Goal: Task Accomplishment & Management: Complete application form

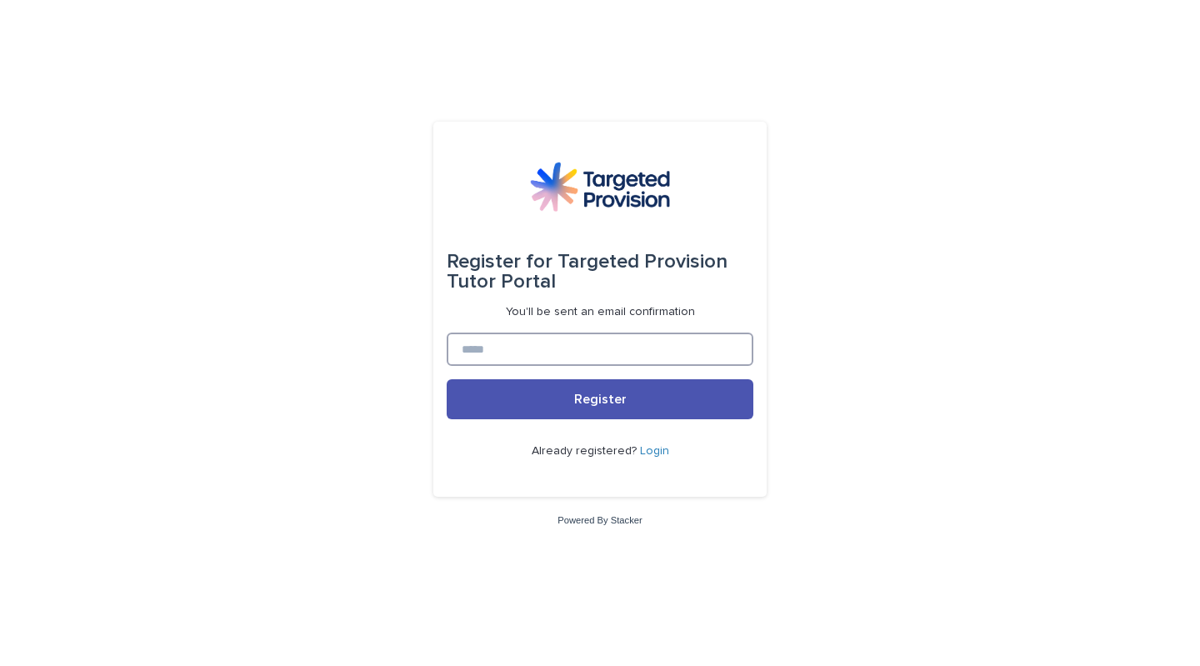
click at [524, 344] on input at bounding box center [600, 348] width 307 height 33
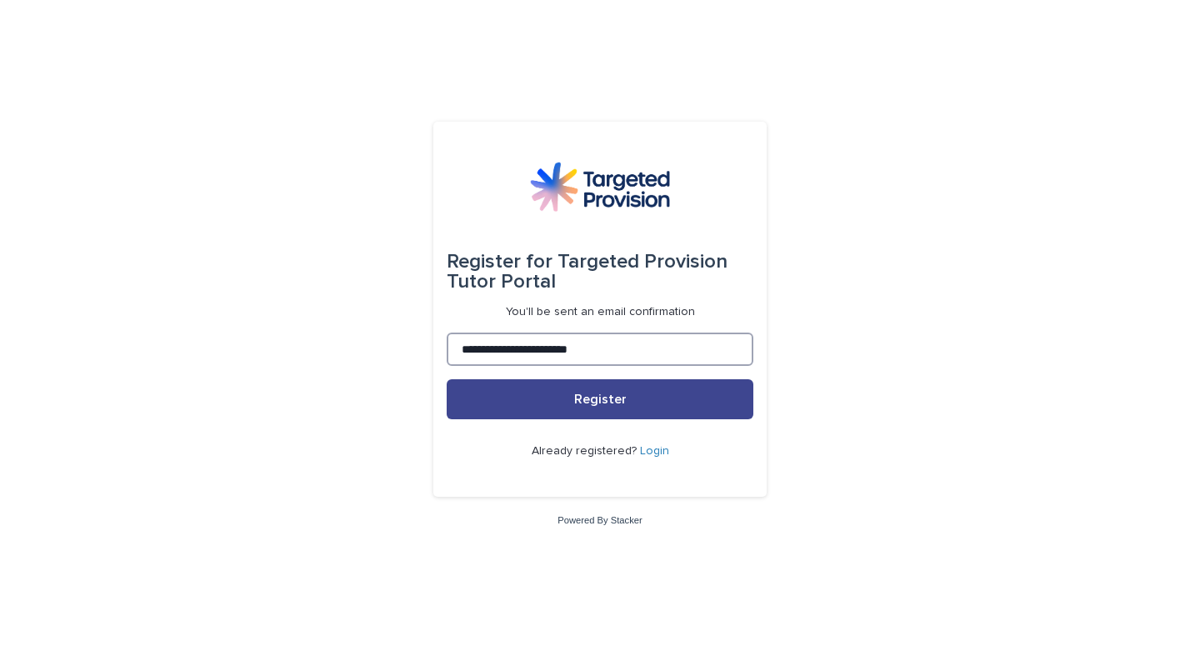
type input "**********"
click at [547, 402] on button "Register" at bounding box center [600, 399] width 307 height 40
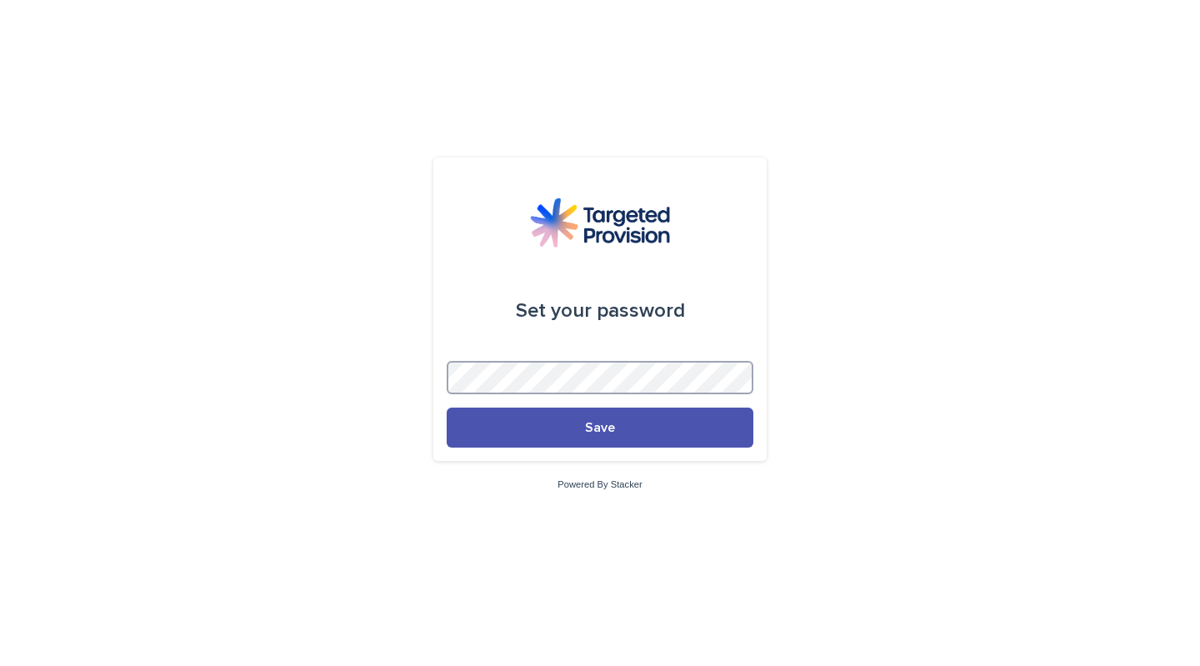
click at [447, 407] on button "Save" at bounding box center [600, 427] width 307 height 40
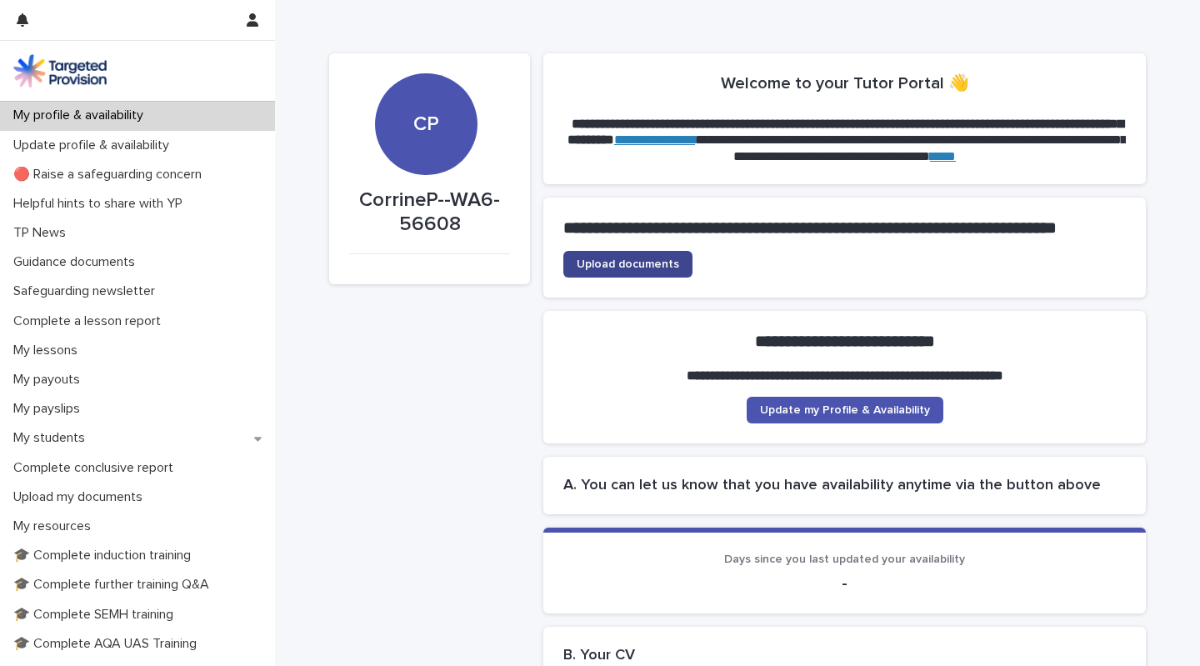
click at [615, 270] on span "Upload documents" at bounding box center [628, 264] width 102 height 12
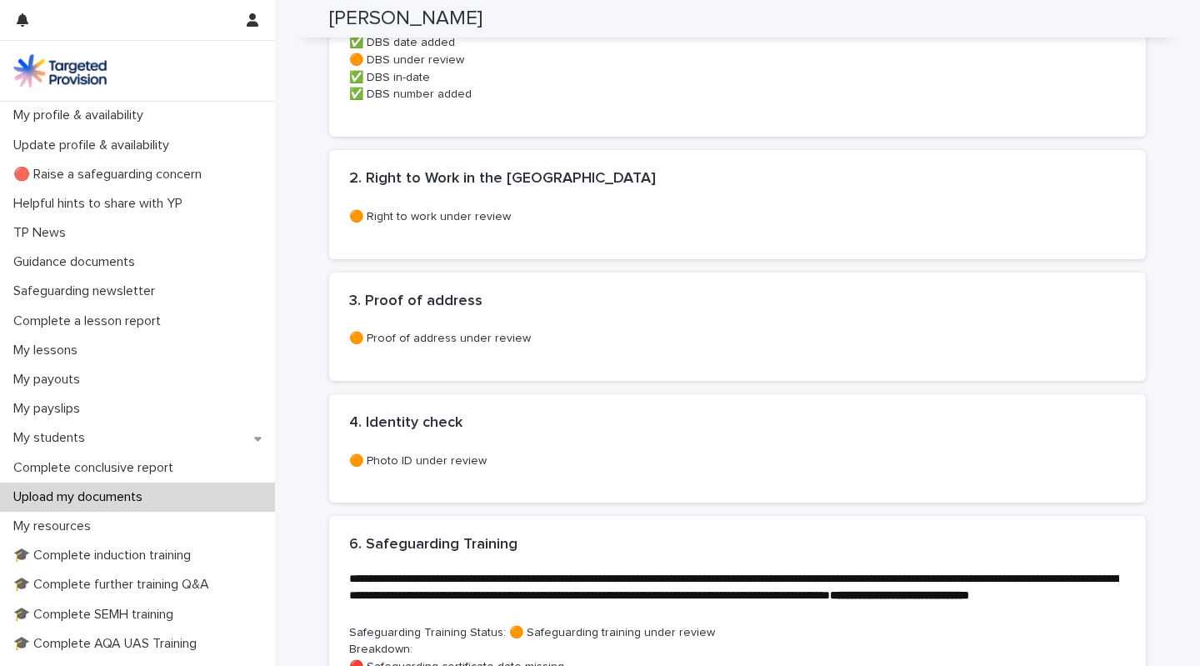
scroll to position [635, 0]
